Goal: Transaction & Acquisition: Purchase product/service

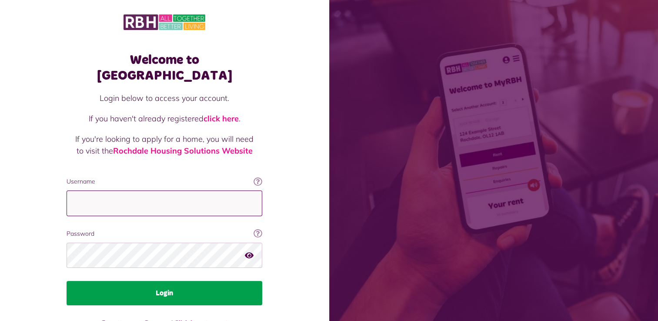
type input "**********"
click at [186, 281] on button "Login" at bounding box center [165, 293] width 196 height 24
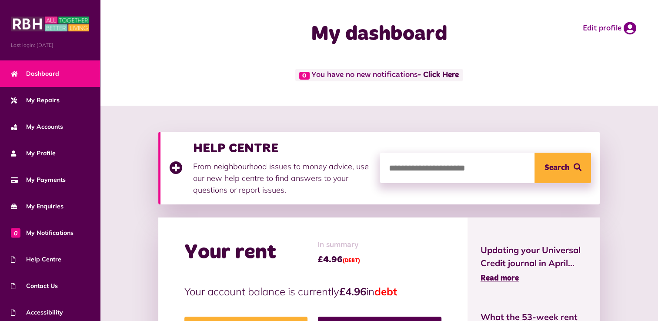
scroll to position [281, 0]
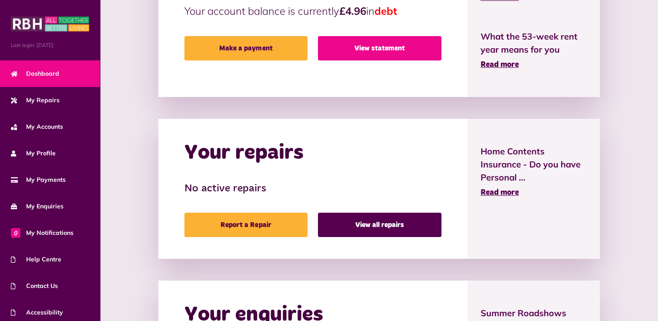
click at [368, 47] on link "View statement" at bounding box center [380, 48] width 124 height 24
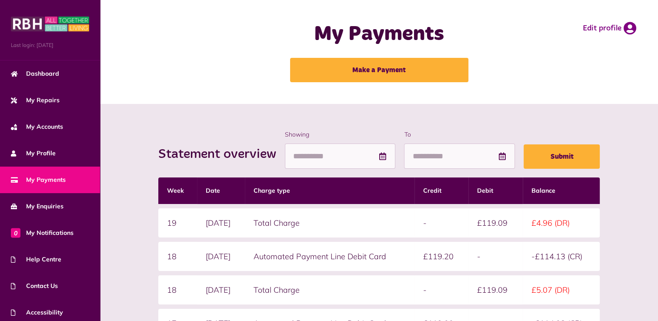
scroll to position [185, 0]
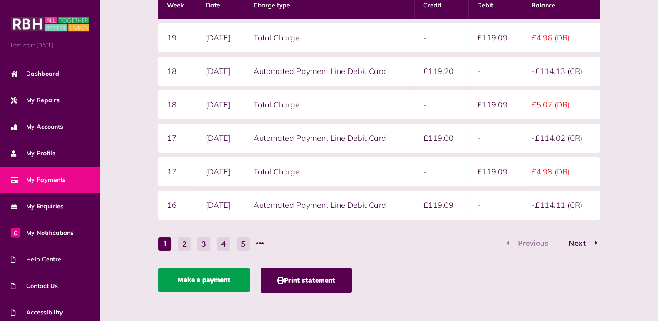
click at [204, 279] on link "Make a payment" at bounding box center [203, 280] width 91 height 24
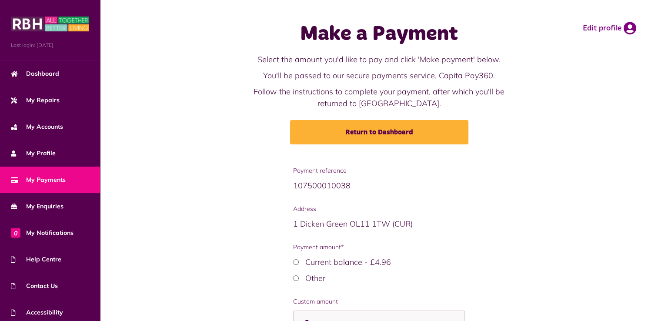
scroll to position [91, 0]
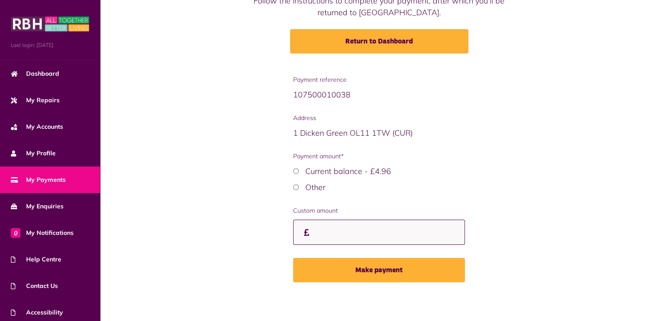
click at [362, 236] on input "Custom amount" at bounding box center [378, 233] width 171 height 26
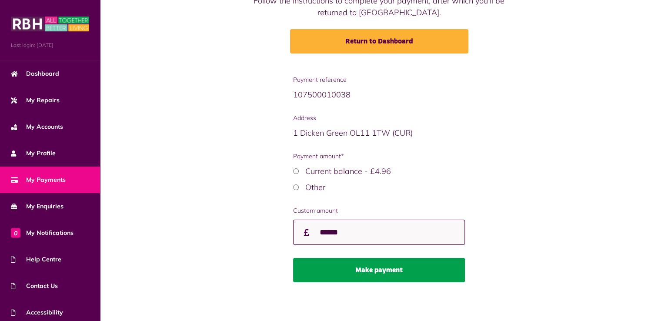
type input "******"
click at [369, 274] on button "Make payment" at bounding box center [378, 270] width 171 height 24
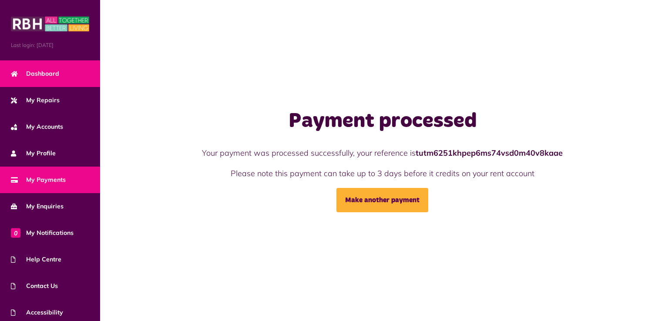
click at [45, 73] on span "Dashboard" at bounding box center [35, 73] width 48 height 9
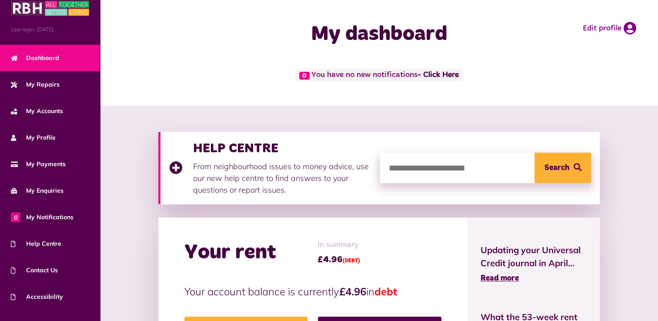
scroll to position [30, 0]
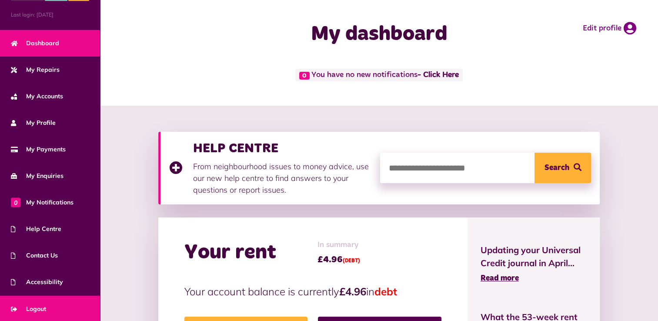
click at [39, 309] on span "Logout" at bounding box center [28, 308] width 35 height 9
